Goal: Navigation & Orientation: Find specific page/section

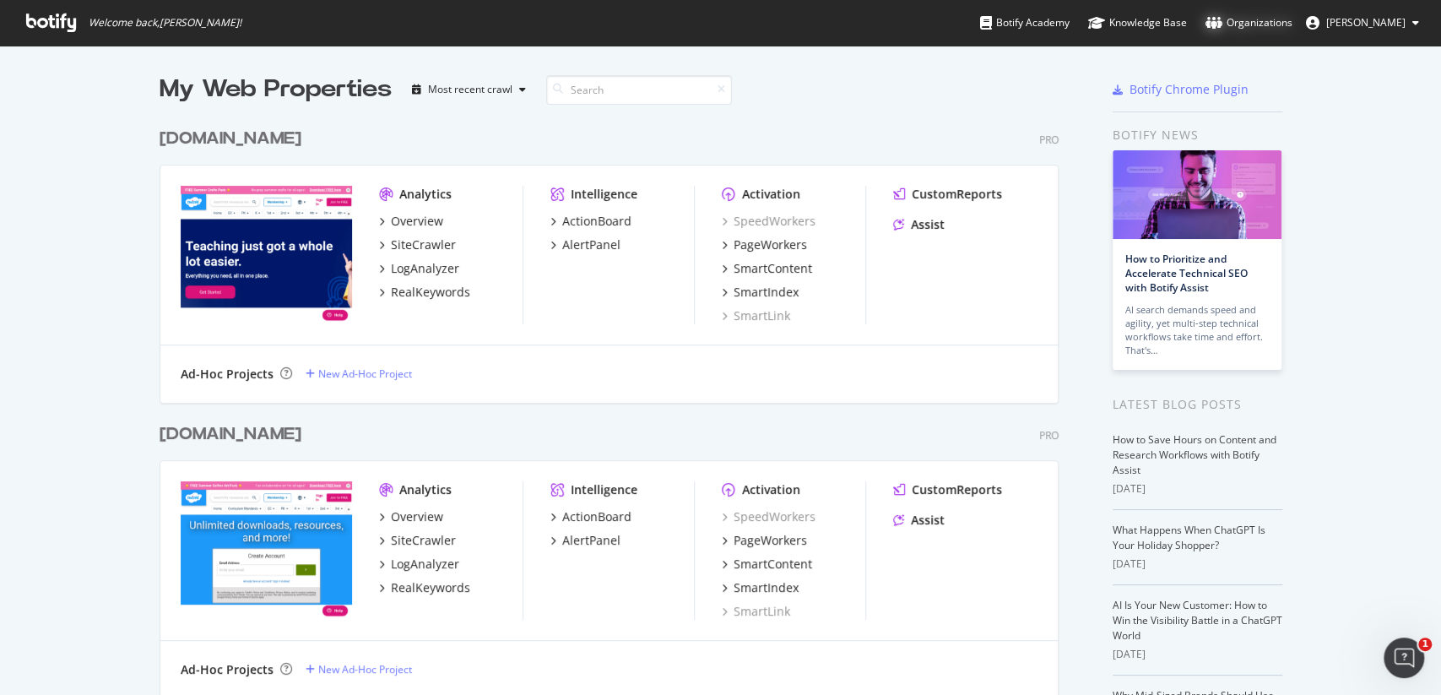
click at [1283, 24] on div "Organizations" at bounding box center [1248, 22] width 87 height 17
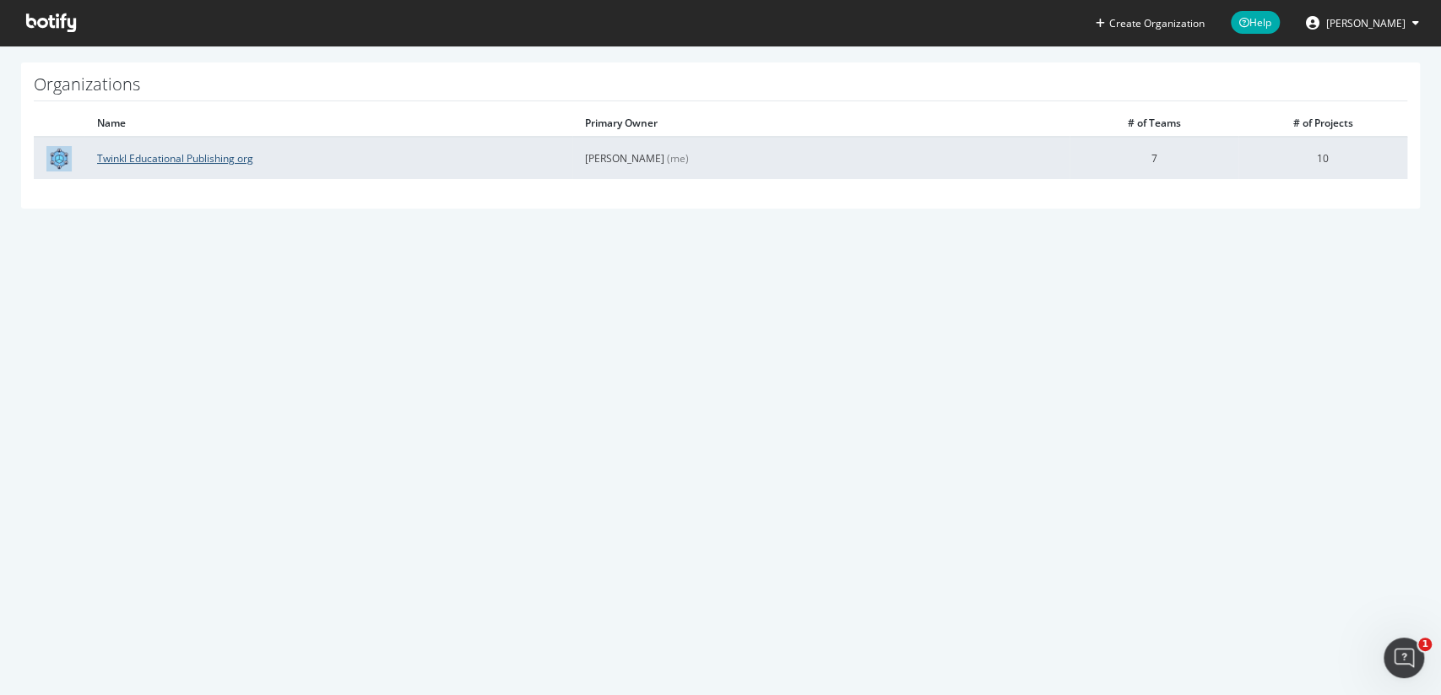
click at [211, 161] on link "Twinkl Educational Publishing org" at bounding box center [175, 158] width 156 height 14
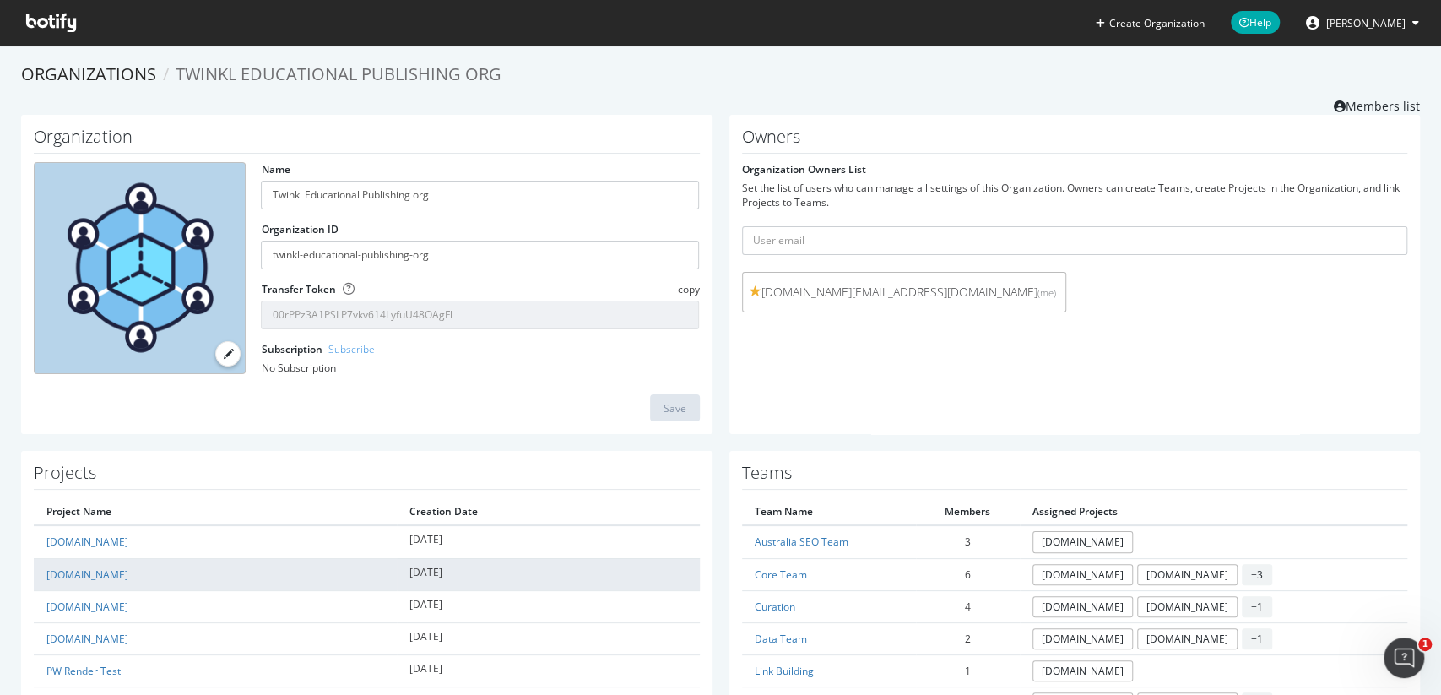
scroll to position [230, 0]
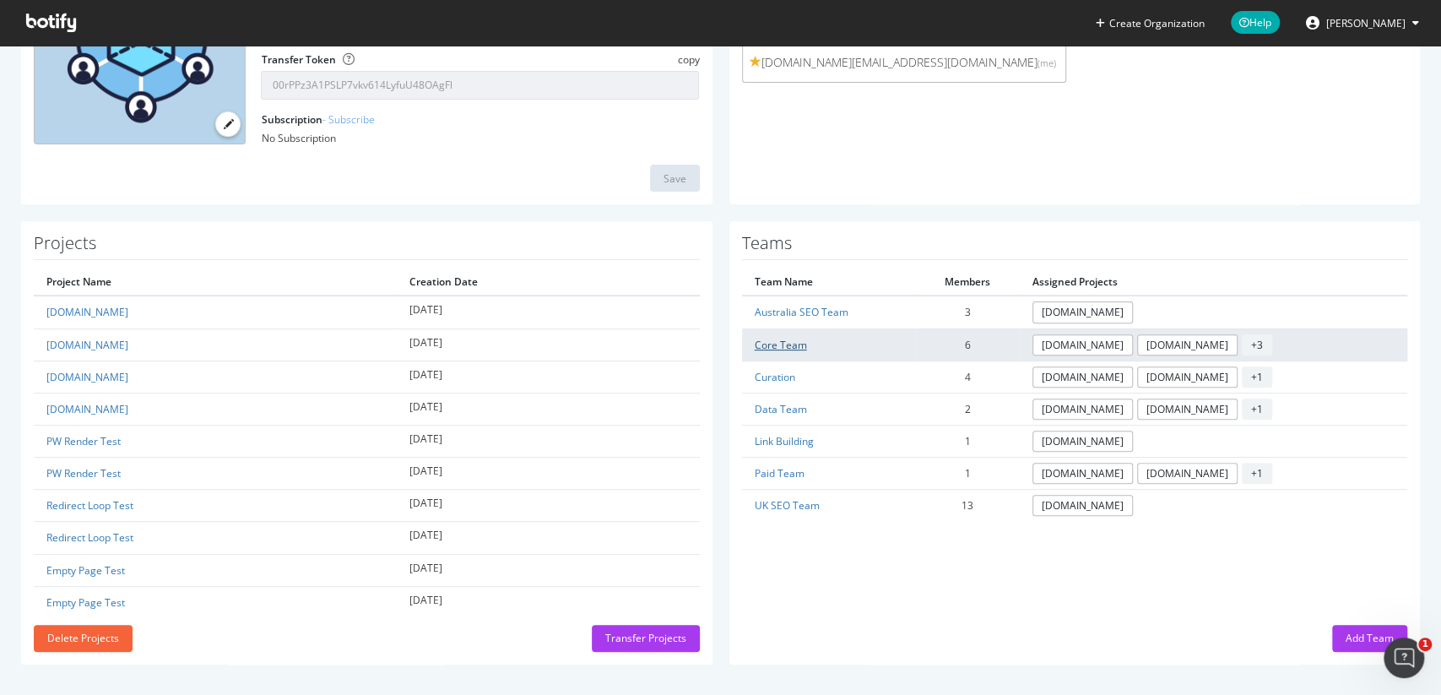
click at [787, 340] on link "Core Team" at bounding box center [781, 345] width 52 height 14
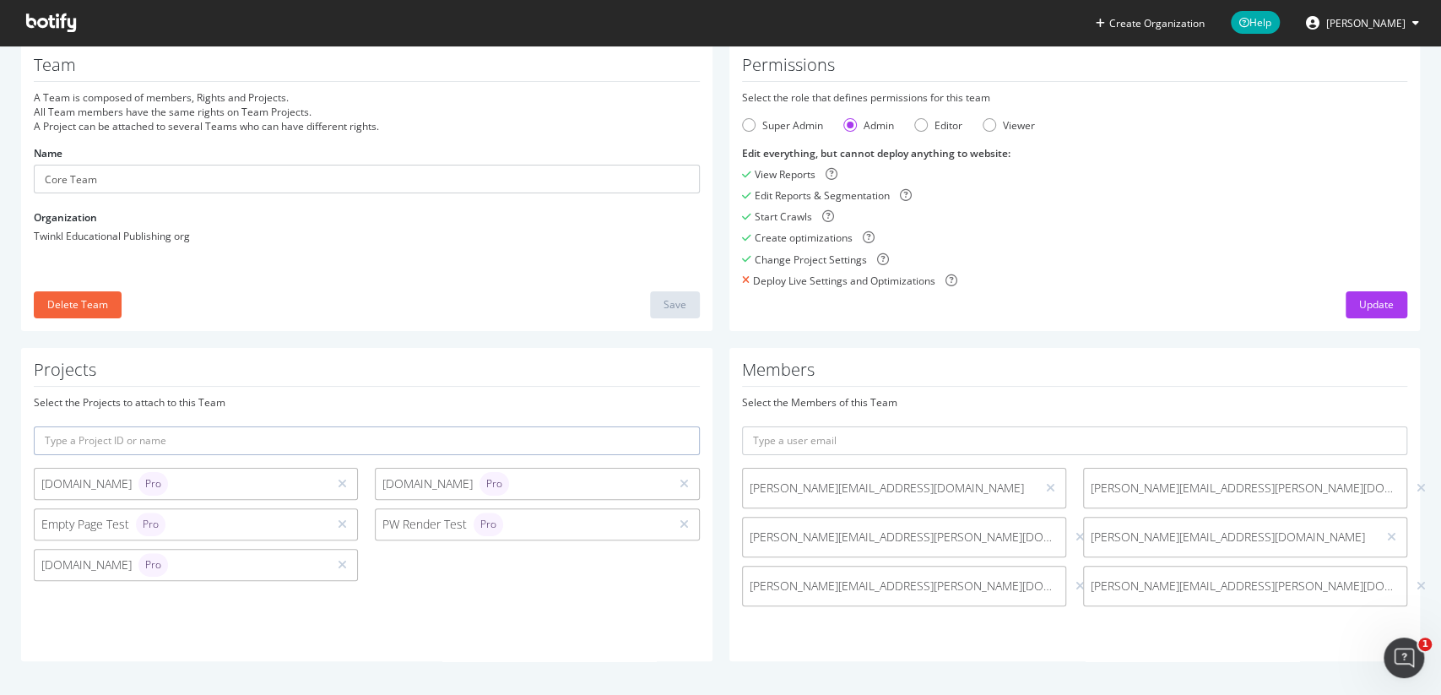
scroll to position [50, 0]
